Goal: Navigation & Orientation: Understand site structure

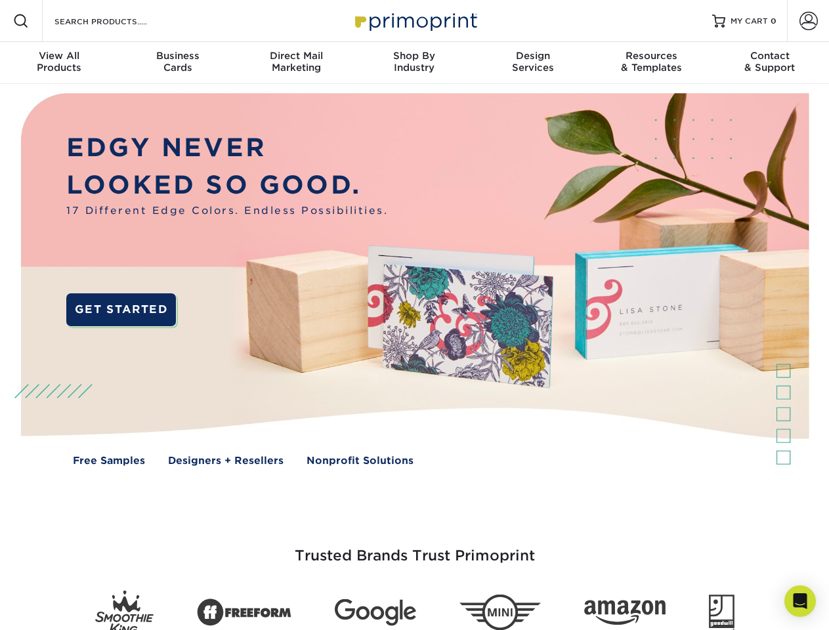
click at [414, 315] on img at bounding box center [414, 289] width 820 height 410
click at [21, 21] on span at bounding box center [21, 21] width 16 height 16
click at [808, 21] on span at bounding box center [808, 21] width 18 height 18
click at [59, 63] on div "View All Products" at bounding box center [59, 62] width 118 height 24
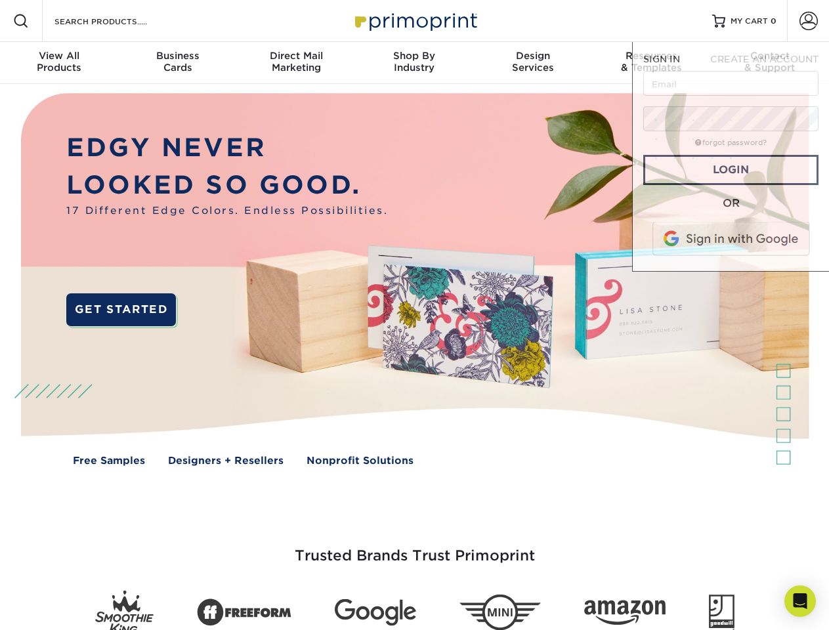
click at [177, 63] on div "Business Cards" at bounding box center [177, 62] width 118 height 24
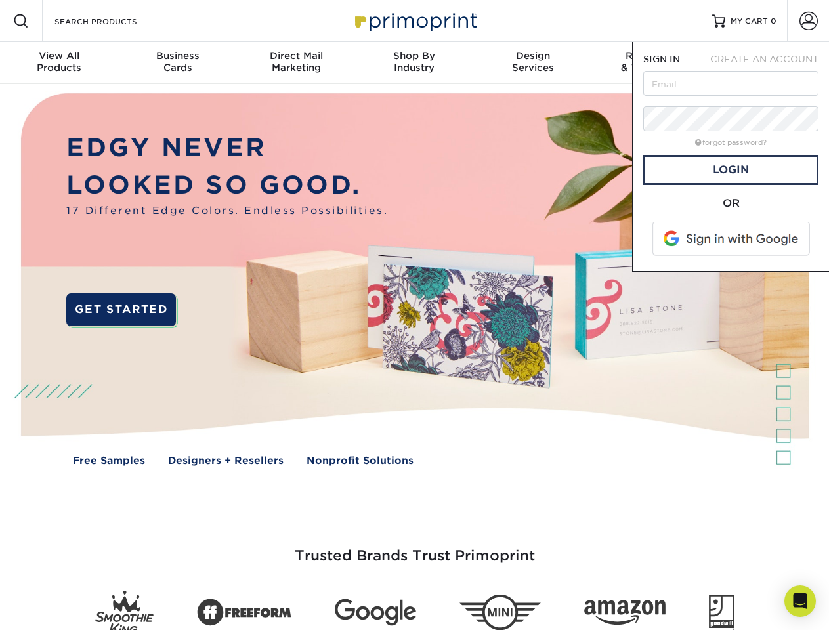
click at [296, 63] on div "Direct Mail Marketing" at bounding box center [296, 62] width 118 height 24
click at [414, 63] on div "Shop By Industry" at bounding box center [414, 62] width 118 height 24
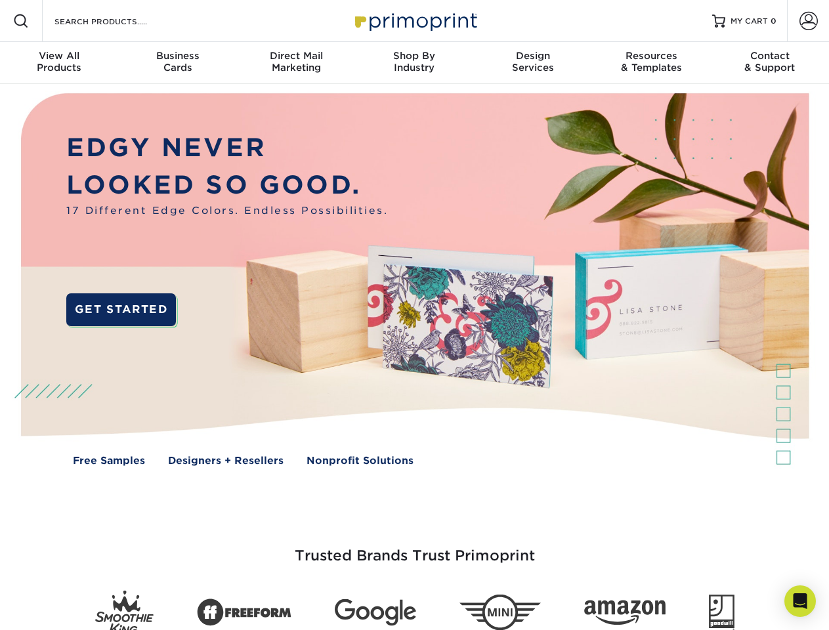
click at [533, 63] on div "Design Services" at bounding box center [533, 62] width 118 height 24
click at [651, 63] on div "Resources & Templates" at bounding box center [651, 62] width 118 height 24
click at [770, 63] on div "Contact & Support" at bounding box center [770, 62] width 118 height 24
